Goal: Task Accomplishment & Management: Use online tool/utility

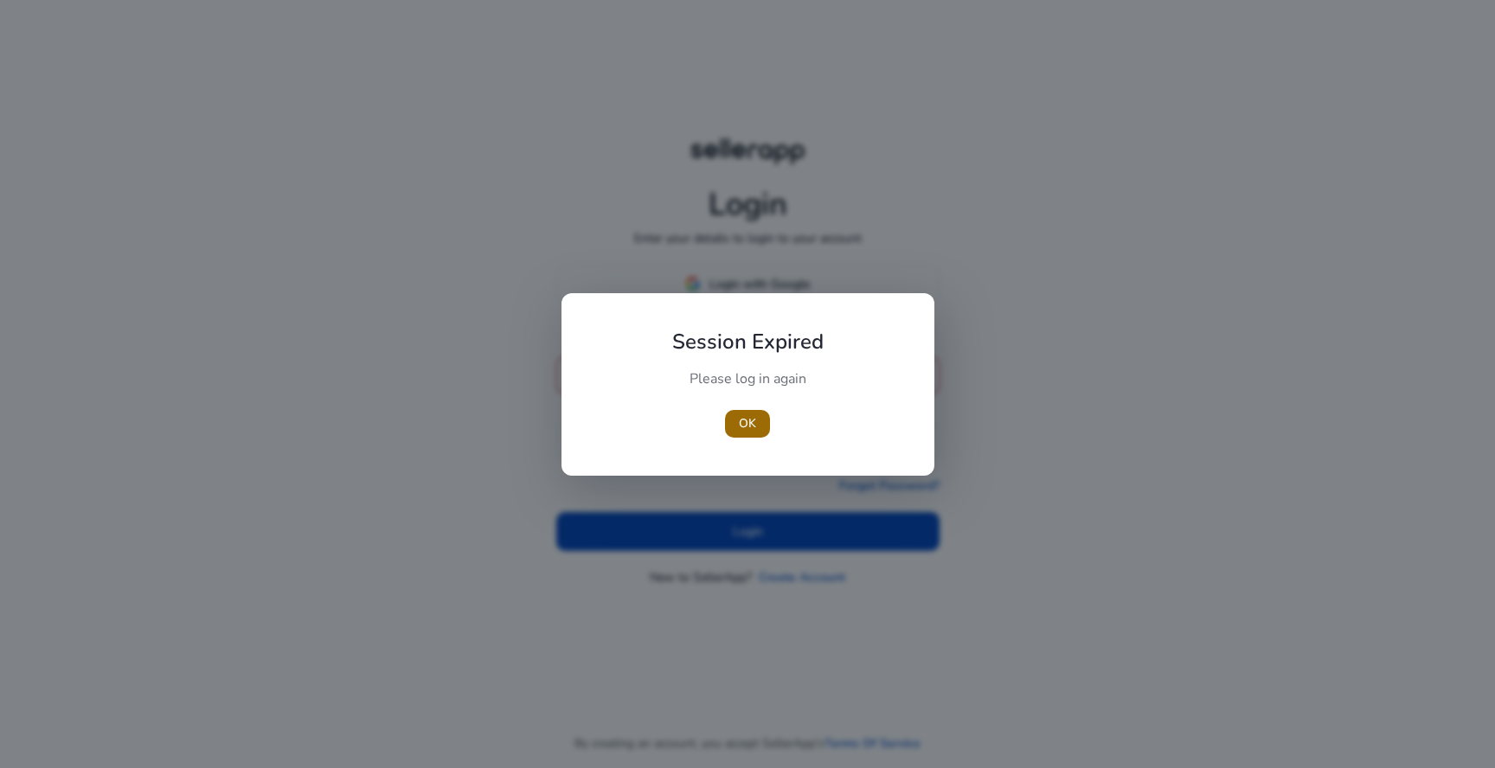
click at [737, 431] on span "button" at bounding box center [747, 424] width 45 height 42
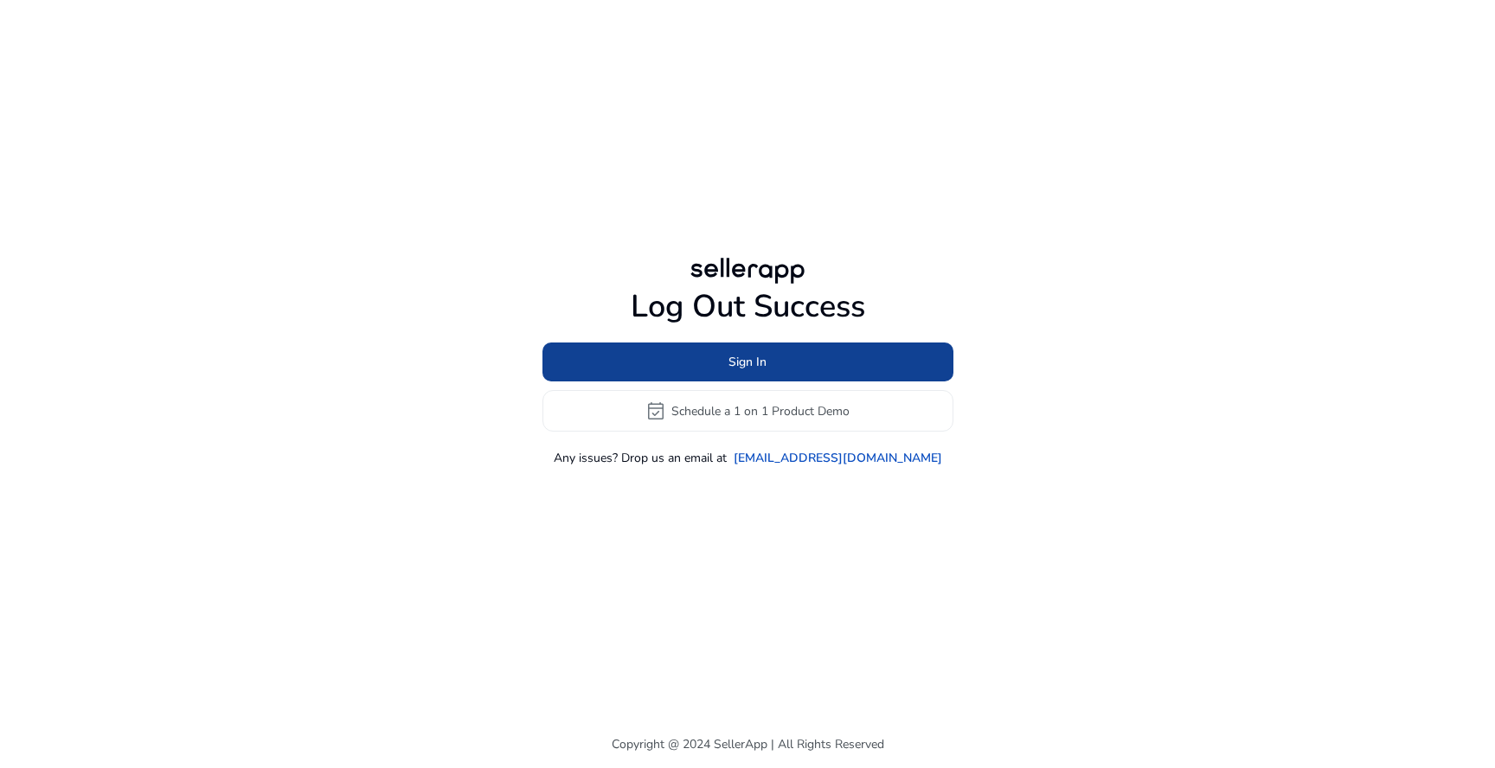
click at [753, 360] on span "Sign In" at bounding box center [747, 362] width 38 height 18
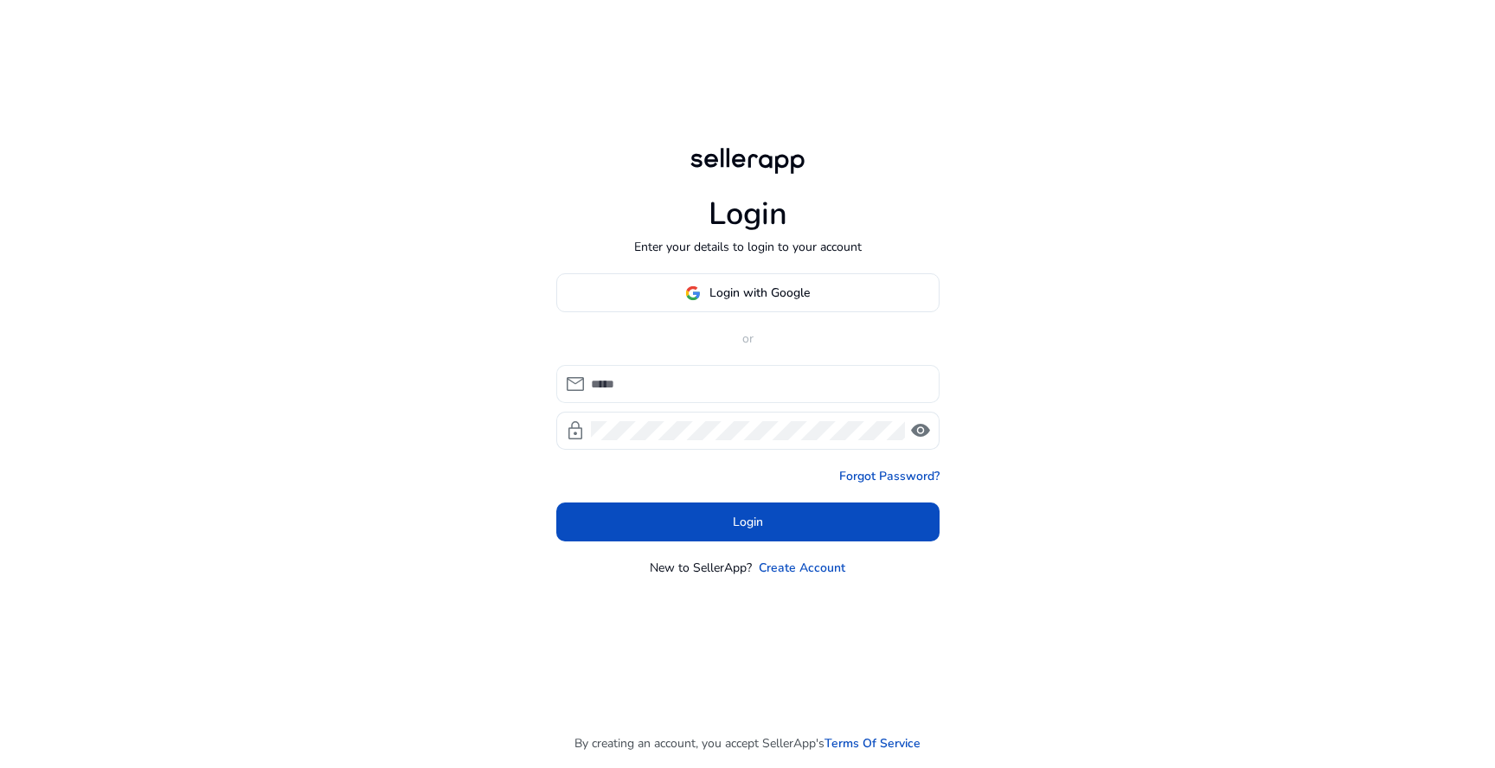
click at [655, 375] on input at bounding box center [758, 384] width 335 height 19
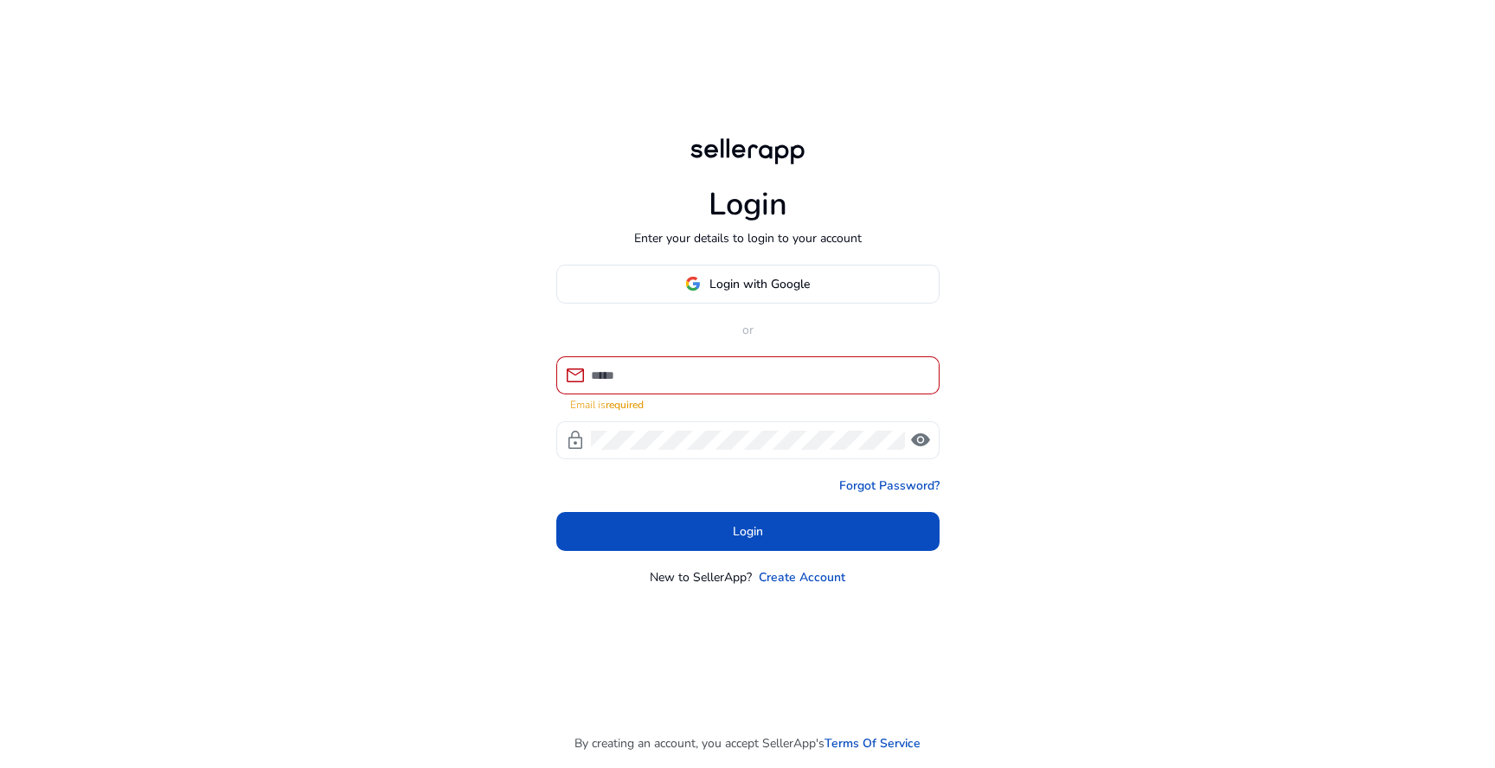
type input "**********"
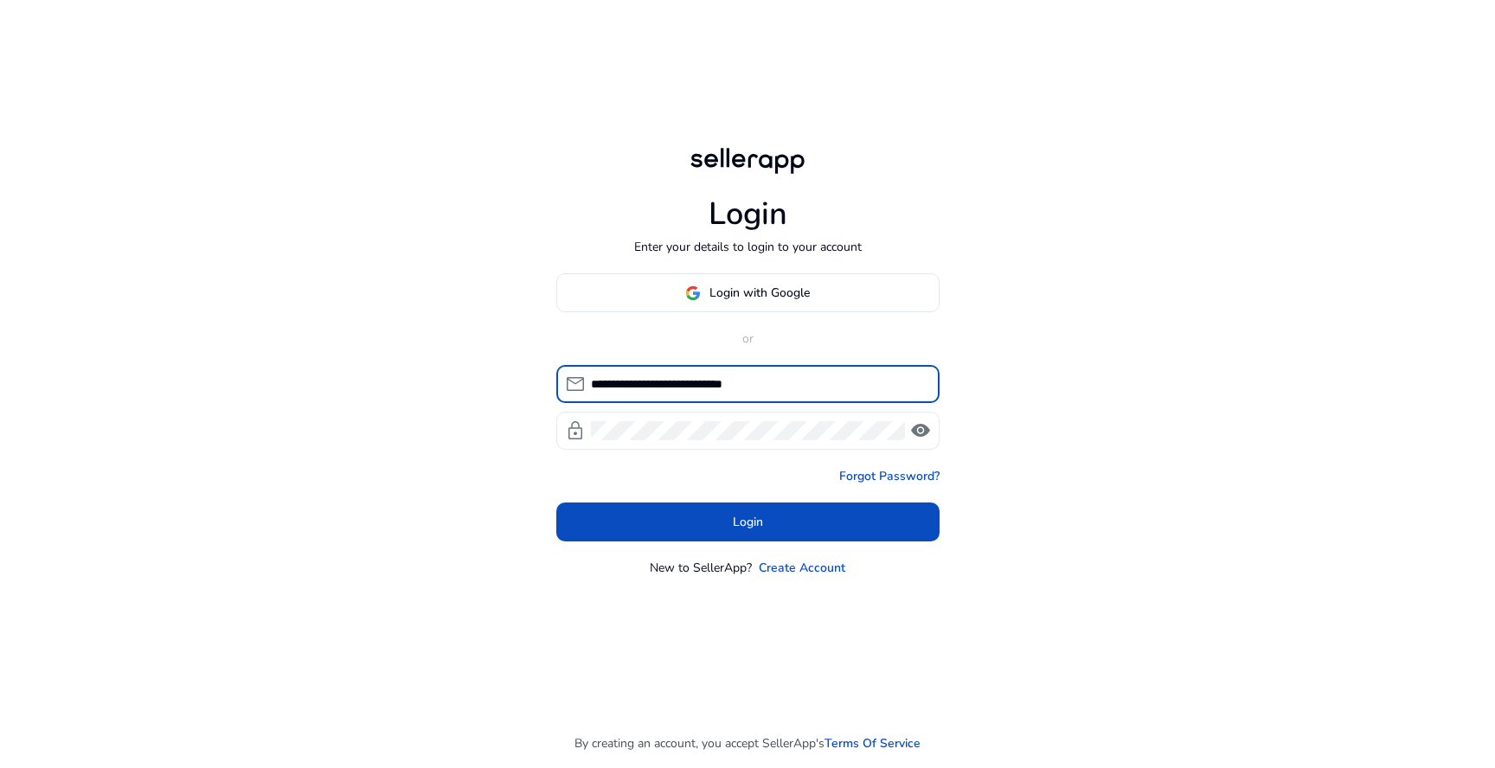
click button "Login" at bounding box center [747, 522] width 383 height 39
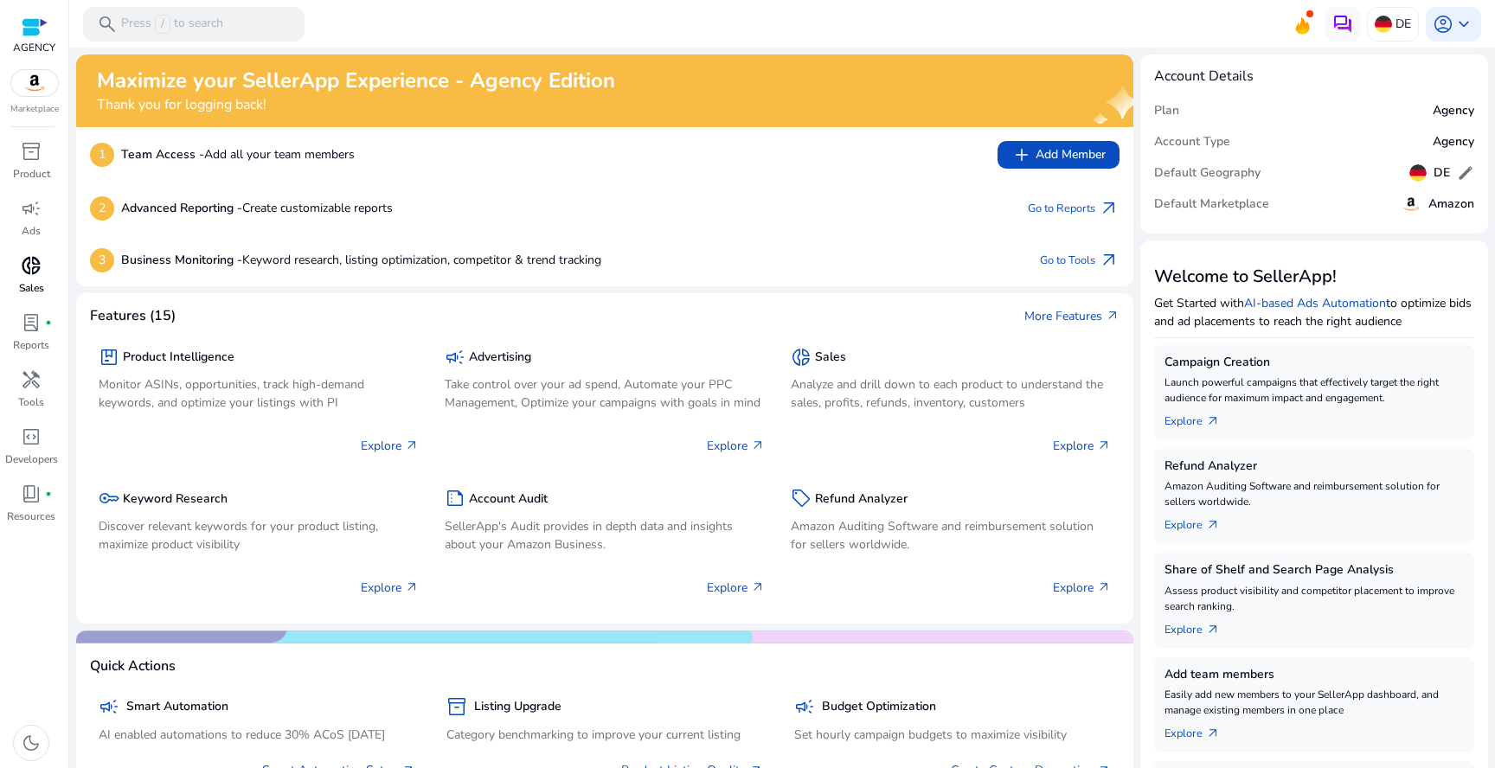
click at [17, 272] on div "donut_small" at bounding box center [31, 266] width 48 height 28
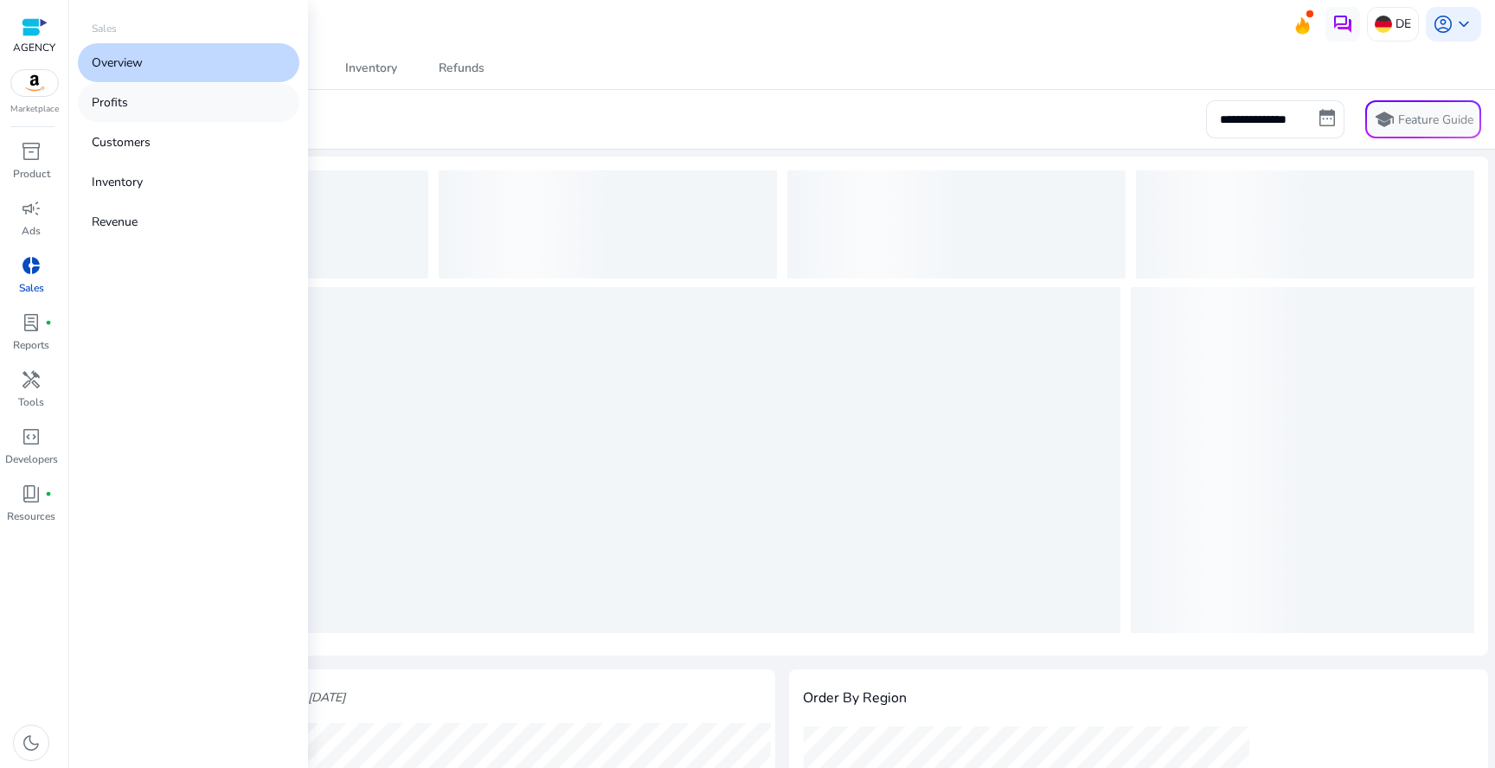
click at [163, 110] on link "Profits" at bounding box center [188, 102] width 221 height 39
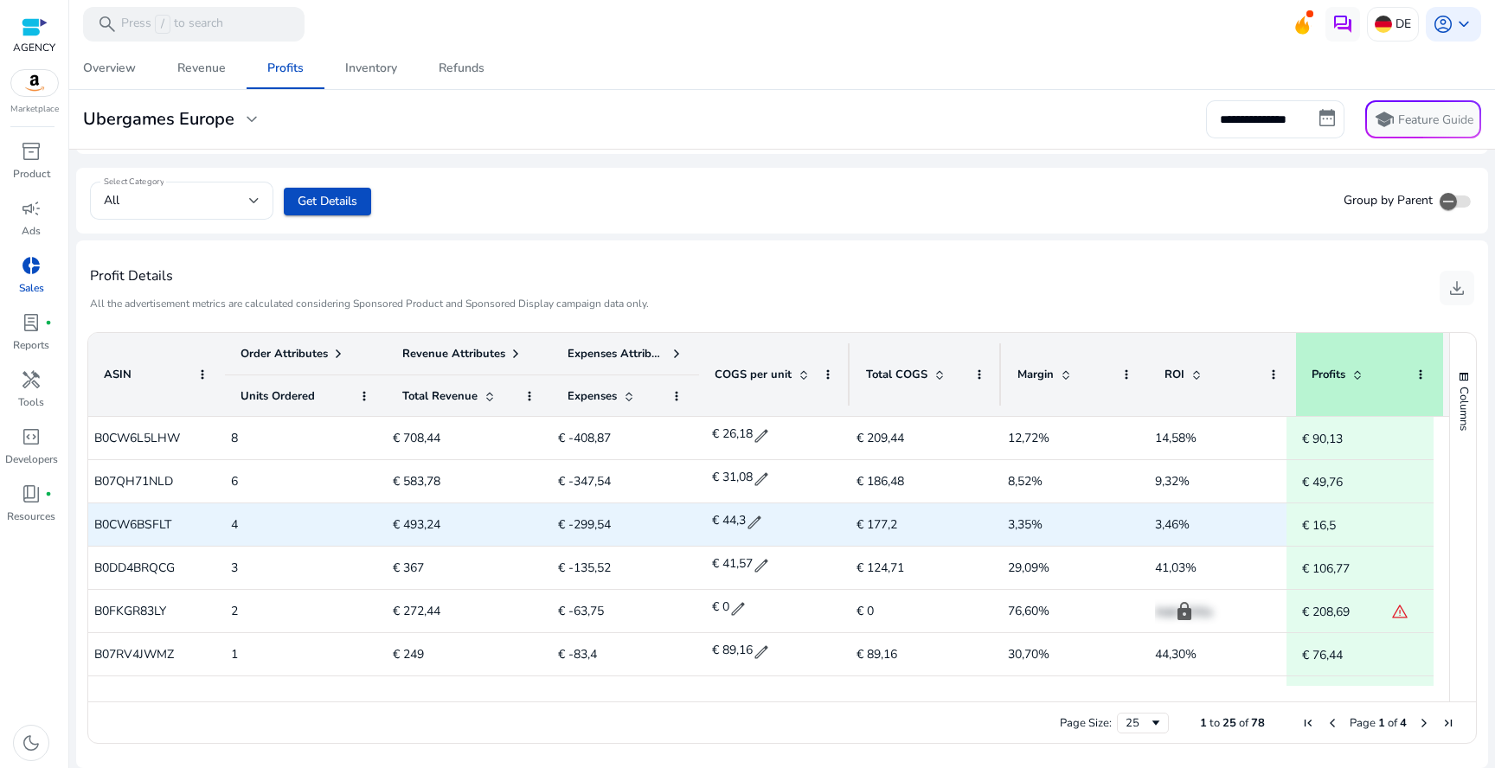
scroll to position [0, 16]
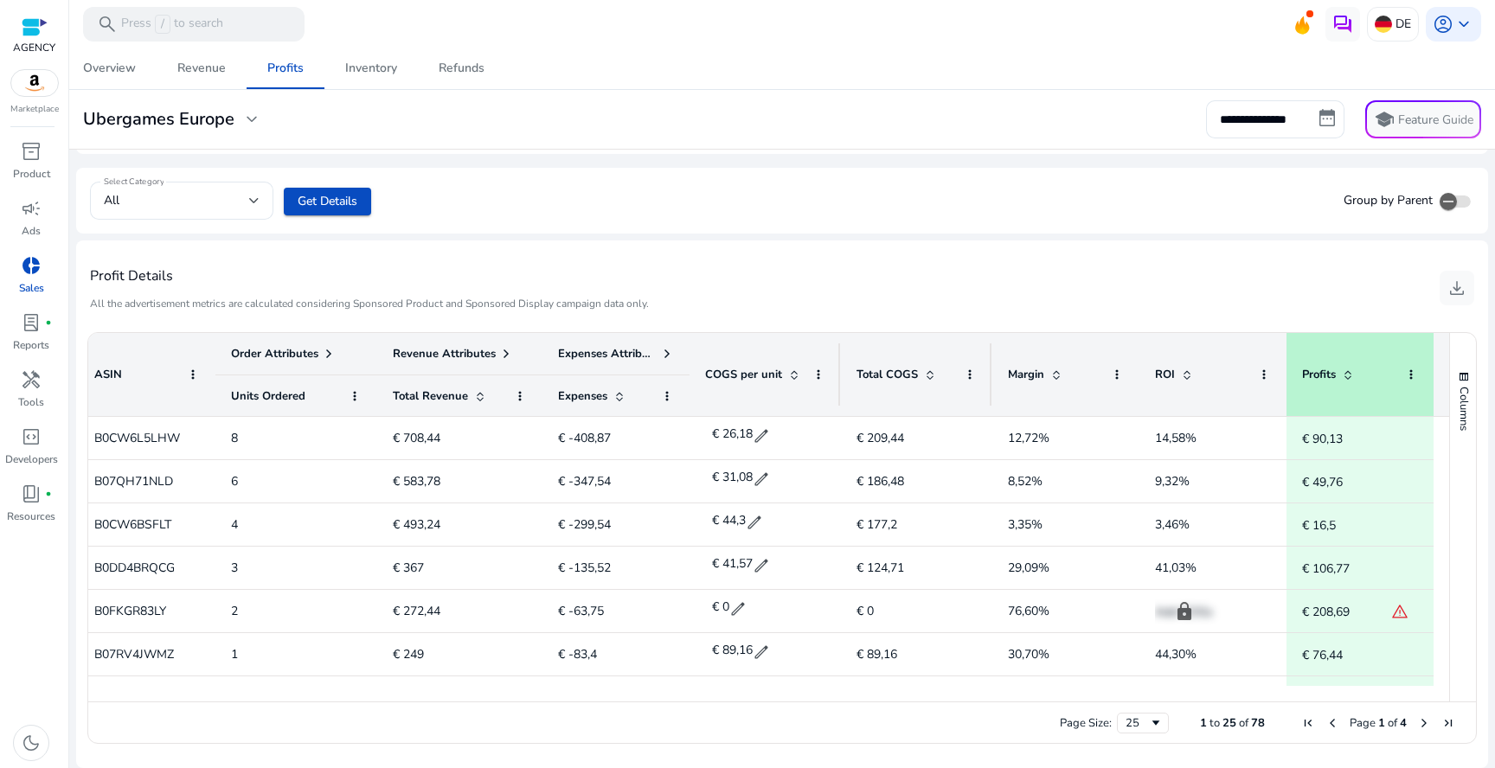
click at [632, 350] on span "Expenses Attributes" at bounding box center [607, 354] width 99 height 16
click at [650, 350] on span "Expenses Attributes" at bounding box center [607, 354] width 99 height 16
click at [663, 351] on span at bounding box center [667, 354] width 14 height 14
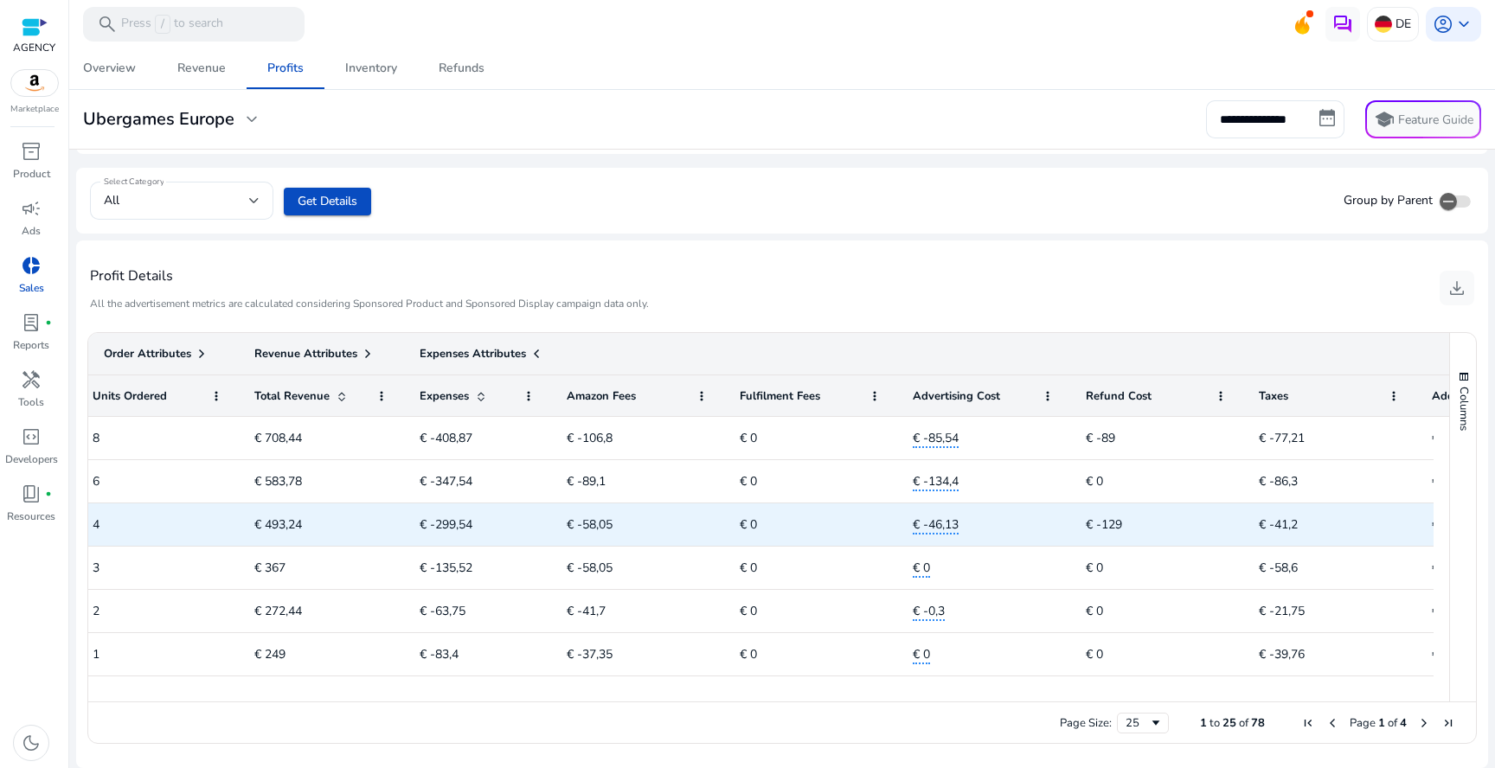
scroll to position [0, 0]
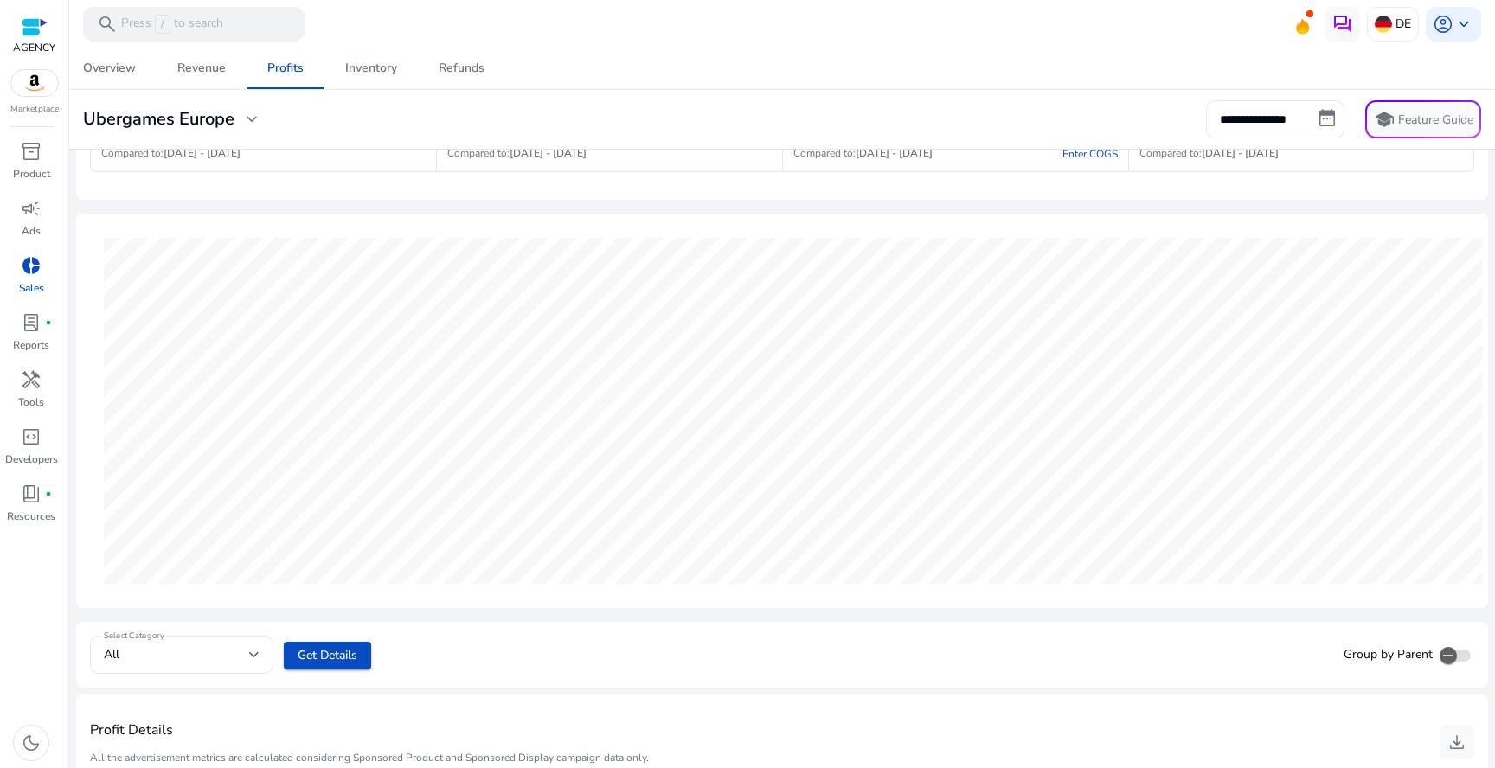
click at [1298, 123] on input "**********" at bounding box center [1275, 119] width 138 height 38
select select "*"
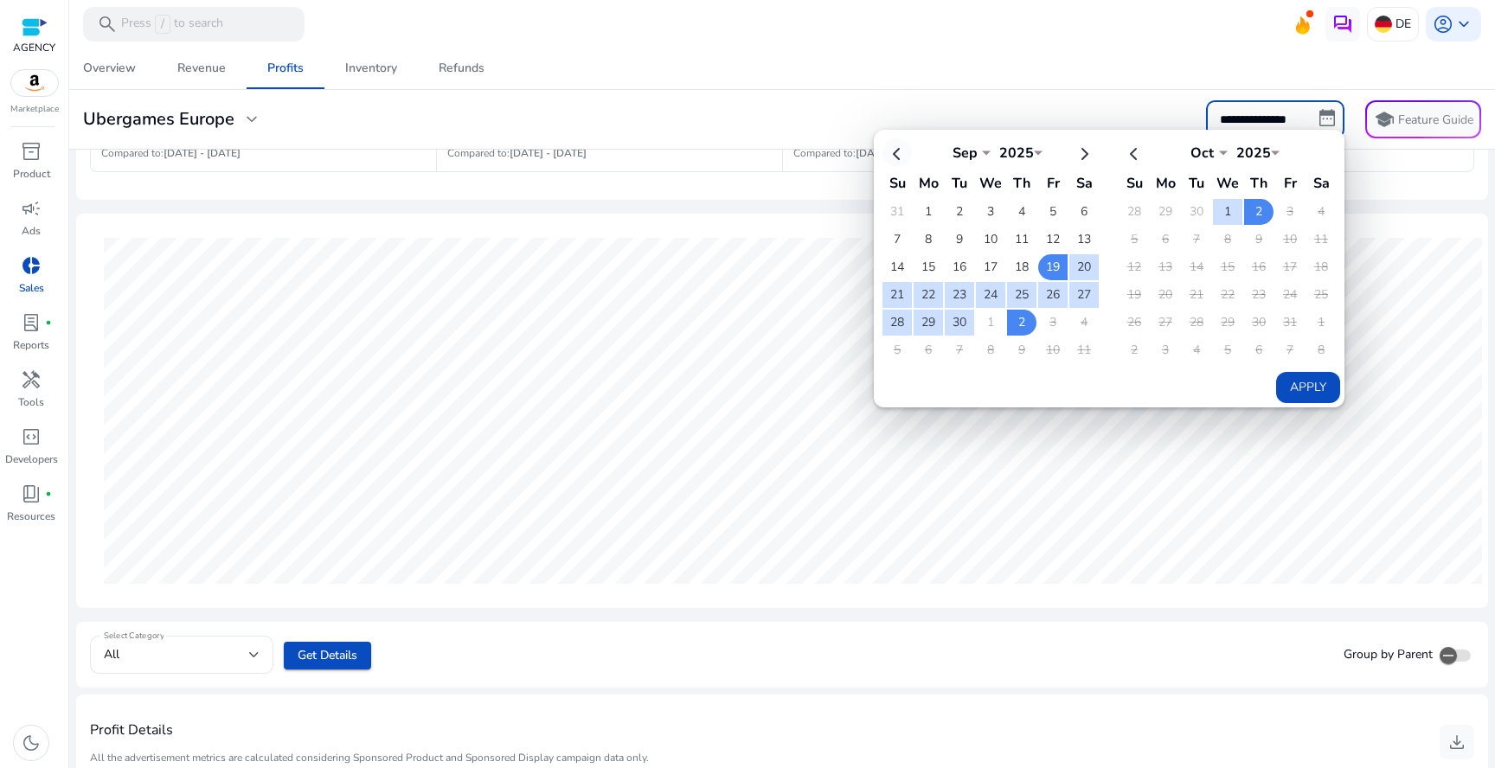
click at [901, 149] on th at bounding box center [896, 152] width 29 height 29
select select "*"
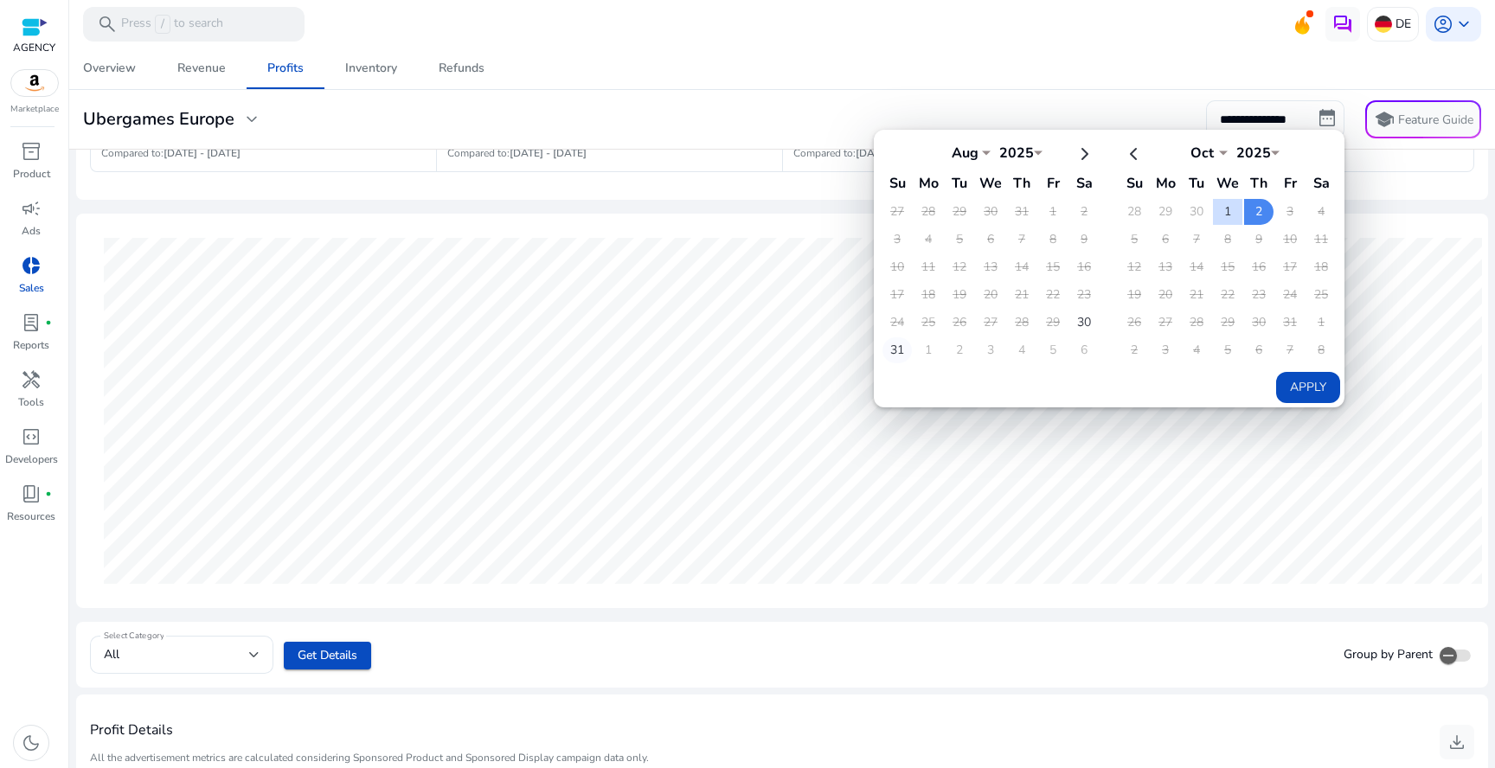
click at [891, 349] on td "31" at bounding box center [896, 350] width 29 height 26
click at [1246, 210] on td "2" at bounding box center [1258, 212] width 29 height 26
click at [1315, 394] on button "Apply" at bounding box center [1308, 387] width 64 height 31
type input "**********"
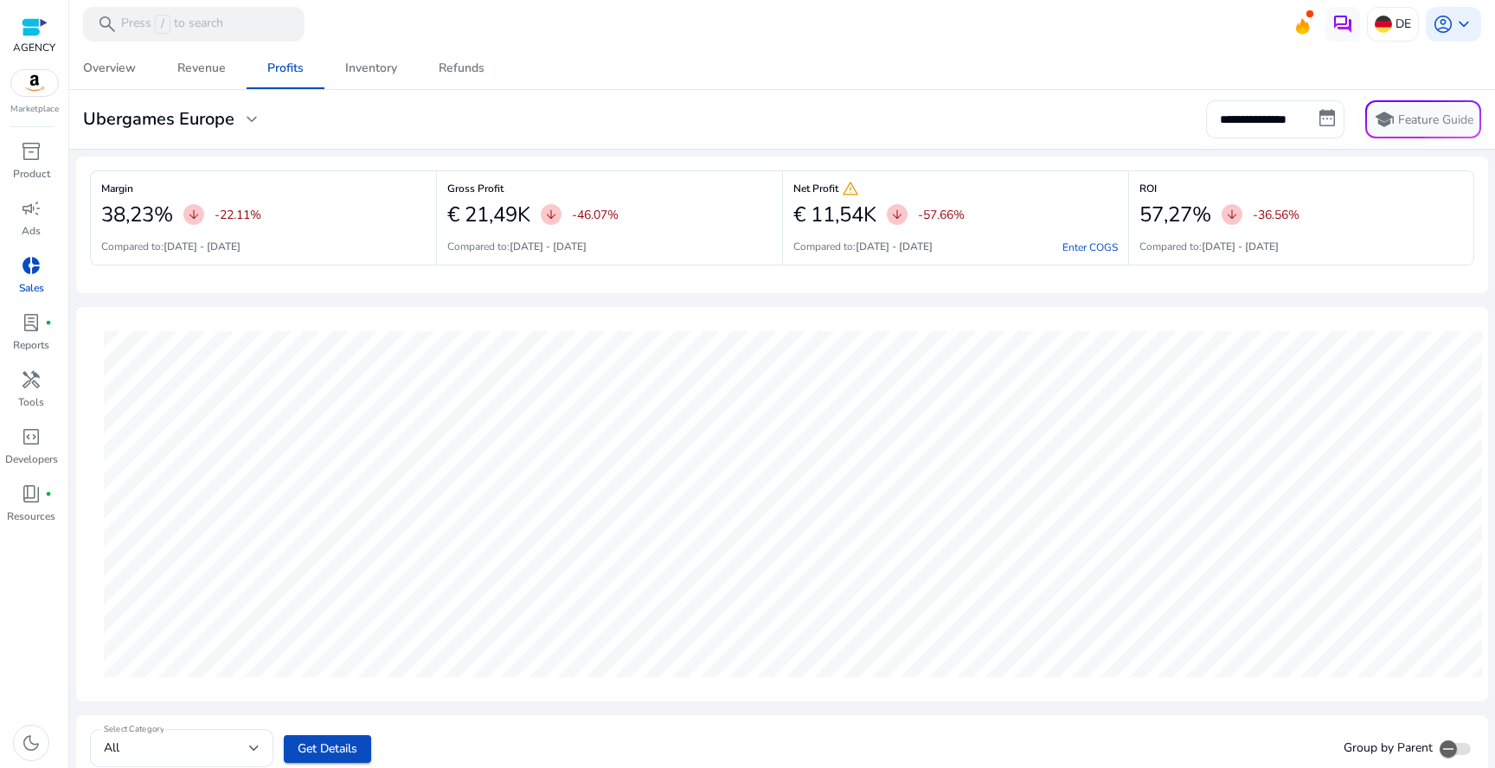
click at [232, 121] on h3 "Ubergames Europe" at bounding box center [158, 119] width 151 height 21
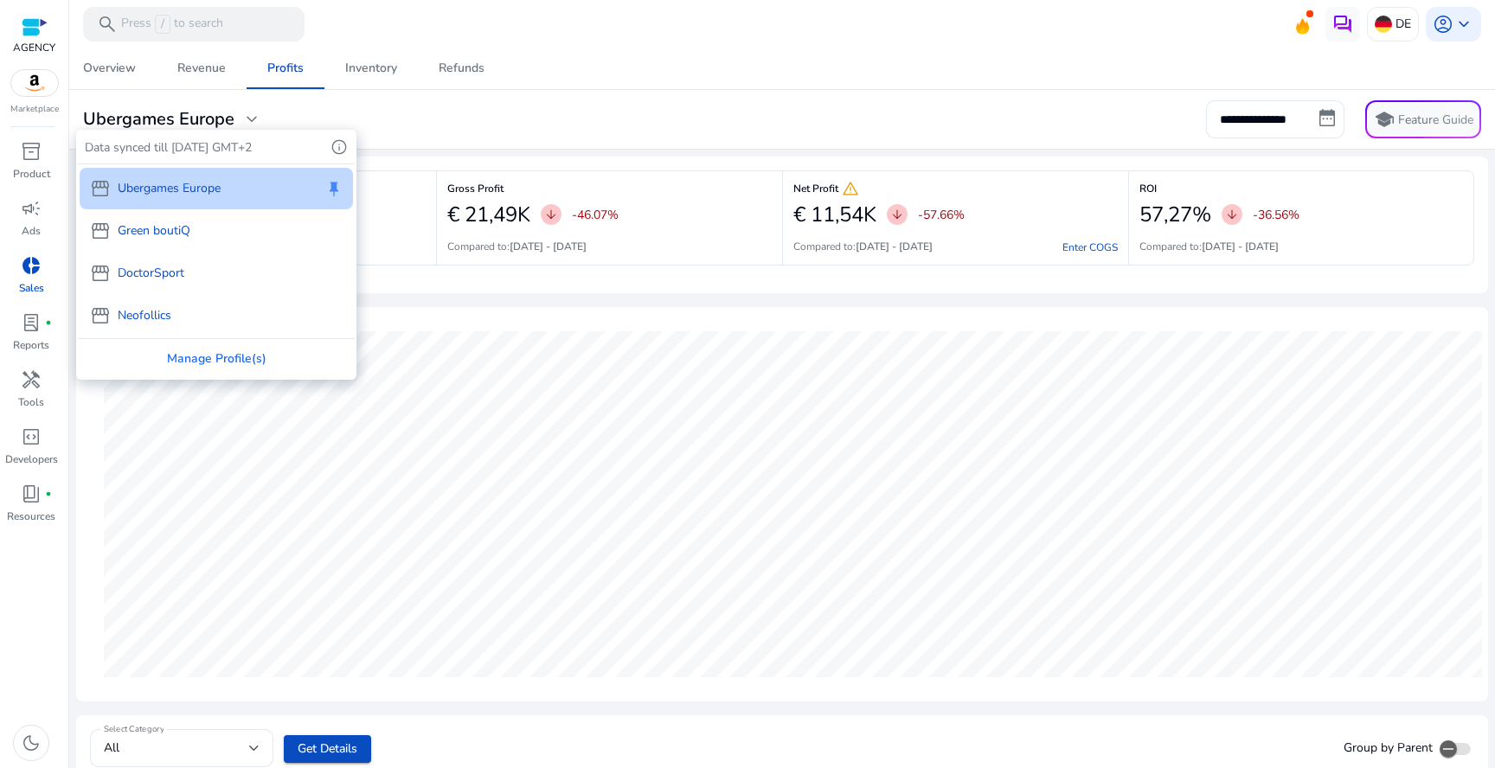
click at [166, 233] on p "Green boutiQ" at bounding box center [154, 230] width 73 height 18
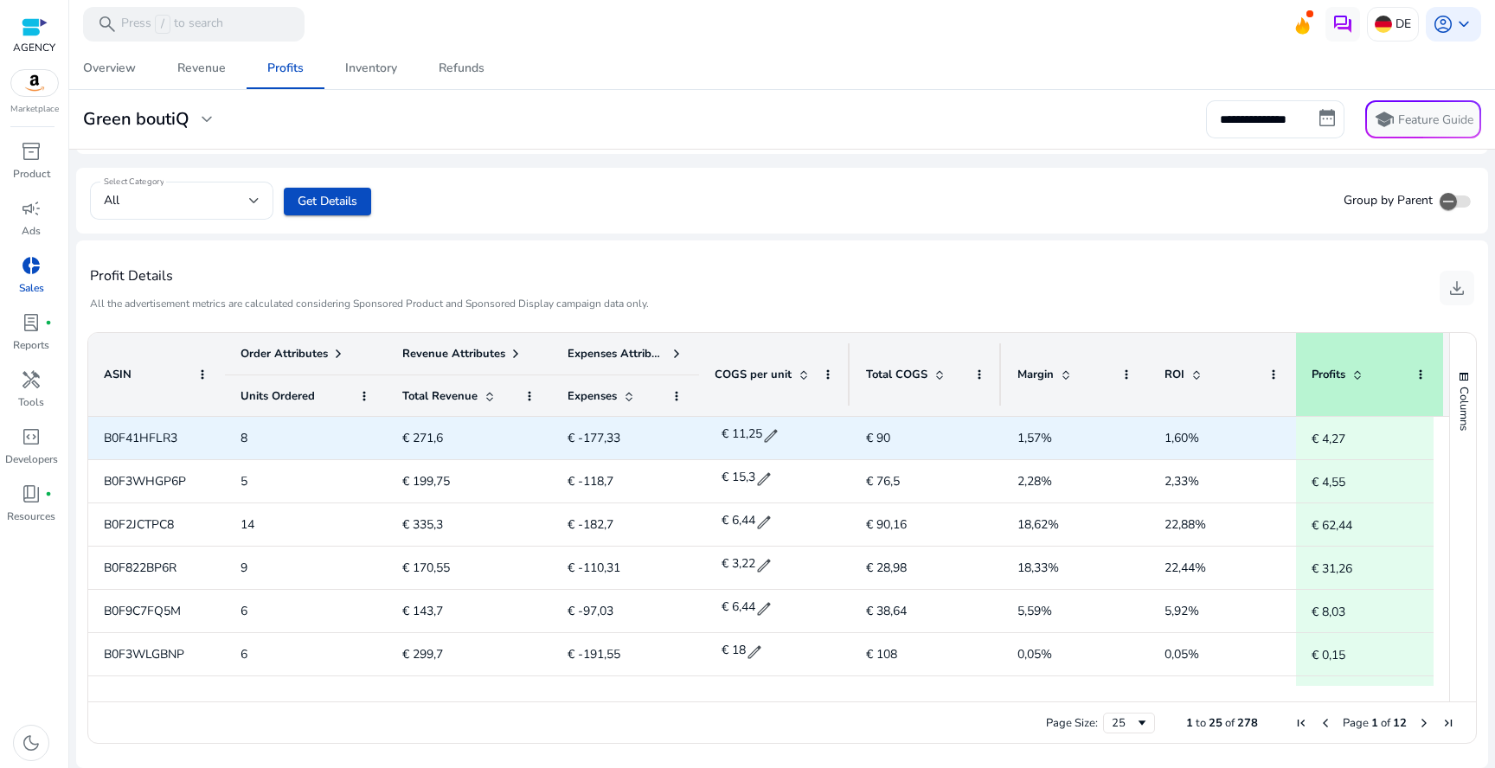
click at [157, 433] on span "B0F41HFLR3" at bounding box center [141, 438] width 74 height 16
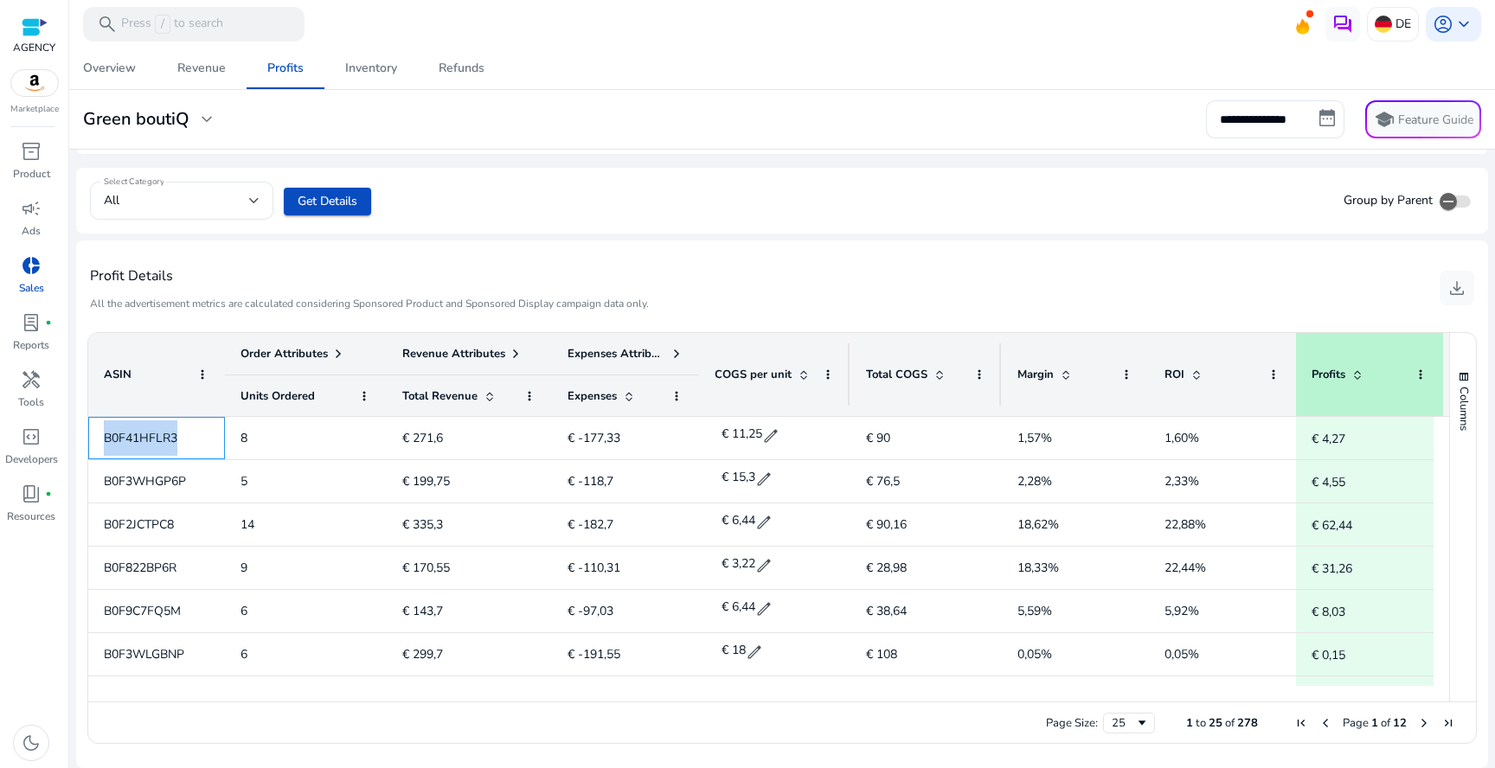
copy span "B0F41HFLR3"
